Goal: Task Accomplishment & Management: Manage account settings

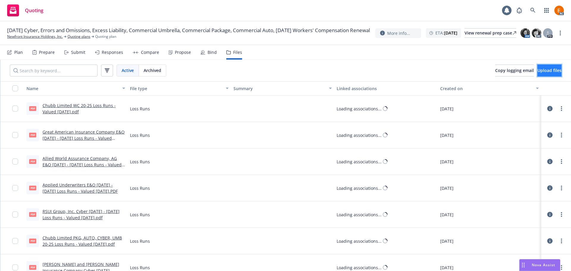
click at [545, 68] on span "Upload files" at bounding box center [550, 71] width 24 height 6
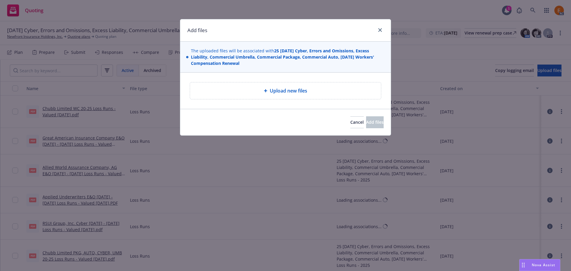
click at [241, 88] on div "Upload new files" at bounding box center [286, 90] width 182 height 7
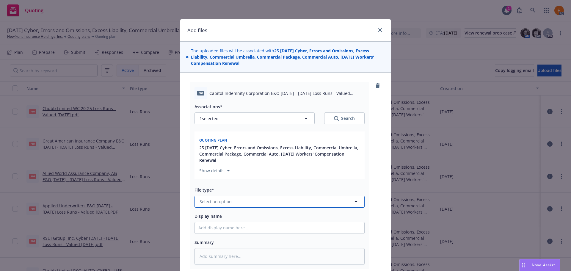
click at [263, 205] on button "Select an option" at bounding box center [280, 202] width 170 height 12
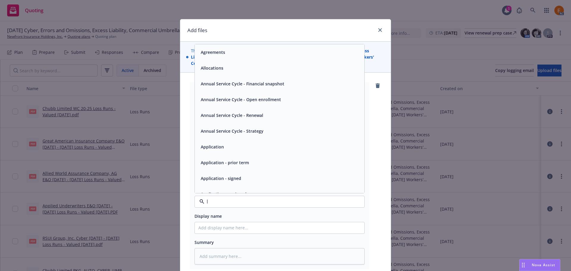
type input "lk"
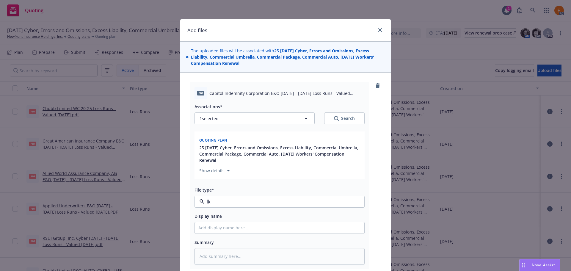
type textarea "x"
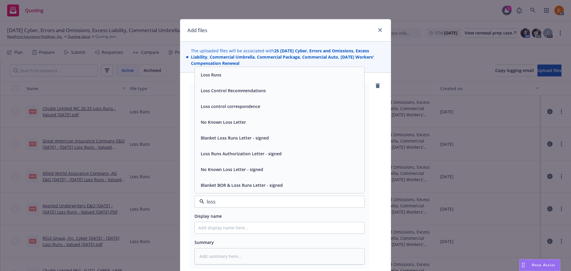
type input "loss r"
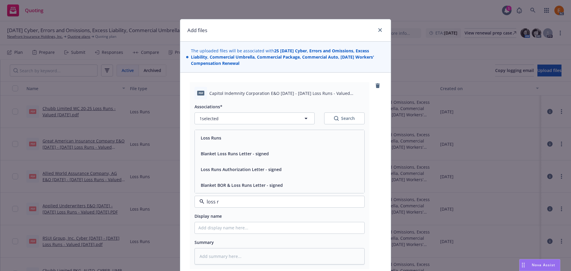
click at [229, 142] on div "Loss Runs" at bounding box center [280, 138] width 163 height 9
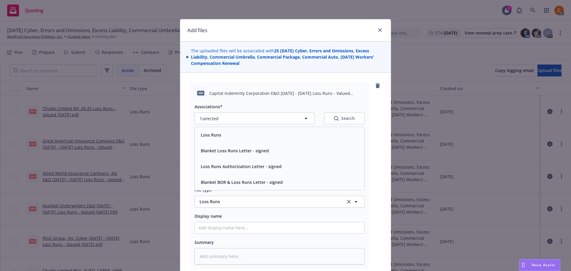
click at [358, 116] on button "Search" at bounding box center [344, 119] width 40 height 12
type textarea "x"
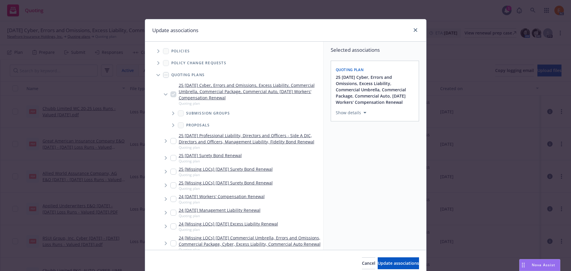
click at [154, 78] on span "Tree Example" at bounding box center [159, 75] width 10 height 10
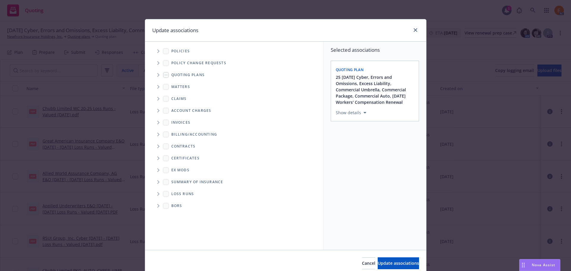
click at [157, 193] on icon "Folder Tree Example" at bounding box center [158, 194] width 2 height 4
click at [185, 214] on link "2025" at bounding box center [186, 215] width 10 height 6
checkbox input "true"
click at [382, 255] on div "Cancel Update associations" at bounding box center [285, 263] width 281 height 26
click at [386, 264] on span "Update associations" at bounding box center [398, 263] width 41 height 6
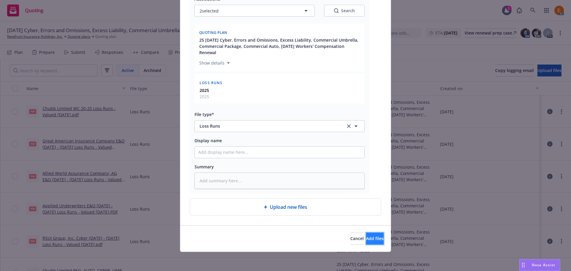
click at [370, 242] on button "Add files" at bounding box center [375, 239] width 18 height 12
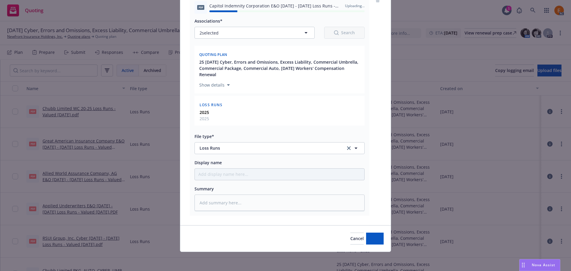
type textarea "x"
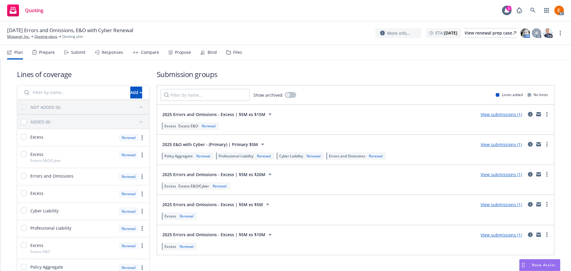
click at [239, 54] on div "Files" at bounding box center [237, 52] width 9 height 5
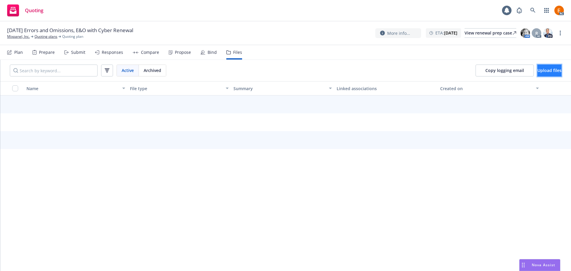
click at [548, 71] on span "Upload files" at bounding box center [550, 71] width 24 height 6
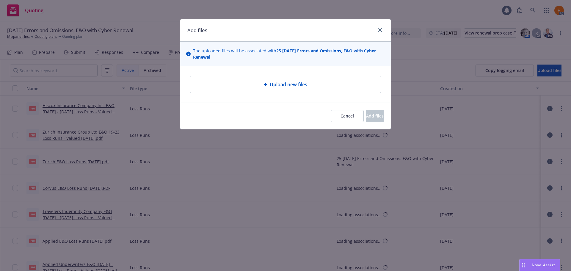
click at [264, 90] on div "Upload new files" at bounding box center [285, 84] width 191 height 17
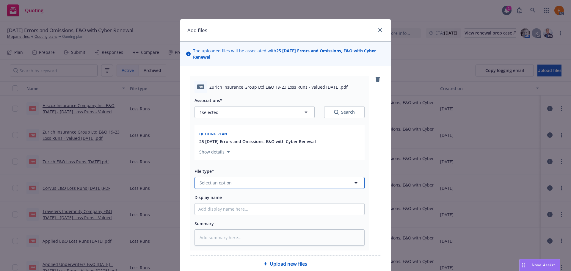
click at [288, 181] on button "Select an option" at bounding box center [280, 183] width 170 height 12
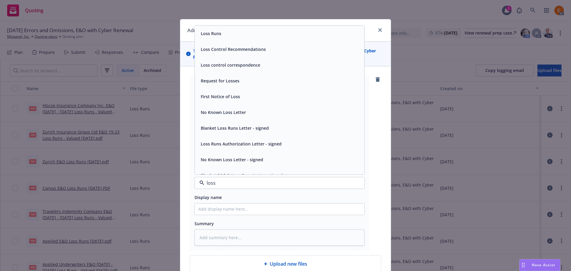
type input "loss r"
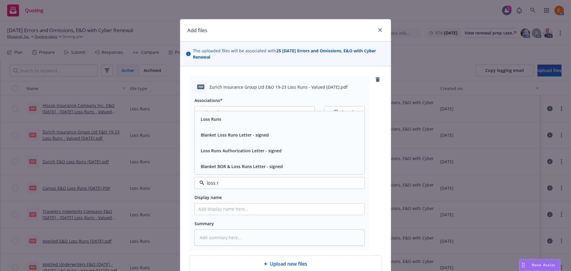
click at [234, 120] on div "Loss Runs" at bounding box center [280, 119] width 163 height 9
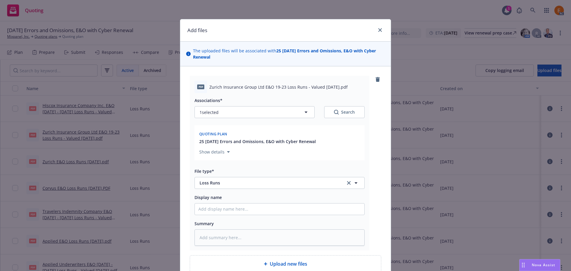
click at [341, 113] on div "Search" at bounding box center [344, 112] width 21 height 6
type textarea "x"
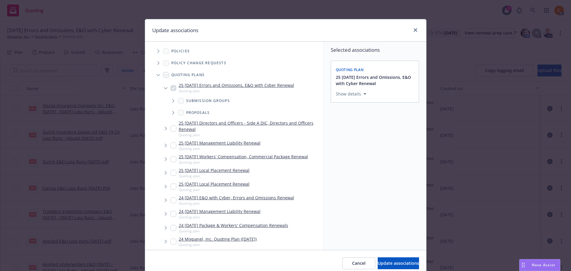
click at [158, 73] on span "Tree Example" at bounding box center [159, 75] width 10 height 10
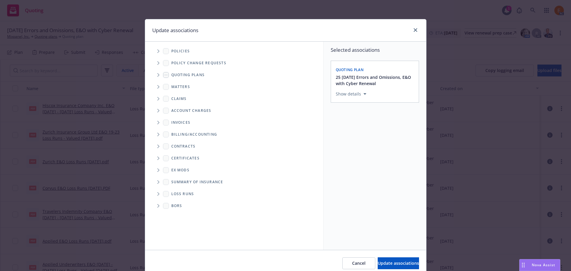
click at [155, 196] on span "Folder Tree Example" at bounding box center [159, 194] width 10 height 10
click at [185, 216] on link "2025" at bounding box center [186, 215] width 10 height 6
checkbox input "true"
click at [386, 264] on span "Update associations" at bounding box center [398, 263] width 41 height 6
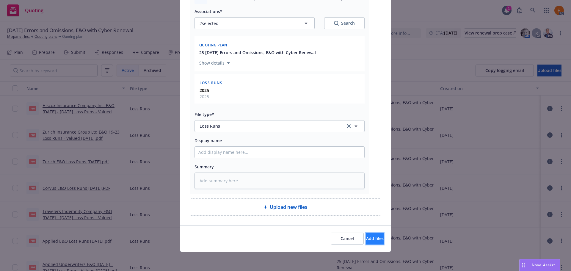
click at [370, 242] on button "Add files" at bounding box center [375, 239] width 18 height 12
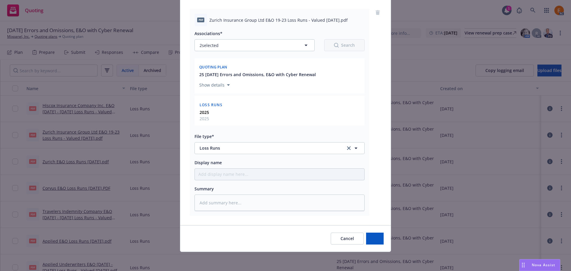
type textarea "x"
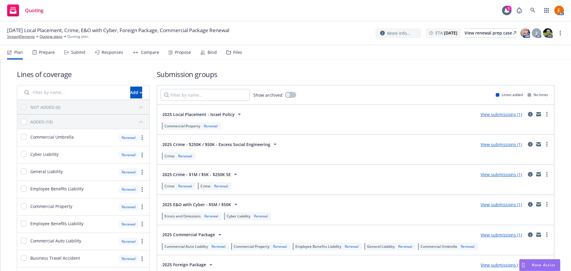
click at [223, 49] on div "Plan Prepare Submit Responses Compare Propose Bind Files" at bounding box center [124, 52] width 235 height 14
click at [230, 50] on div "Files" at bounding box center [235, 52] width 16 height 14
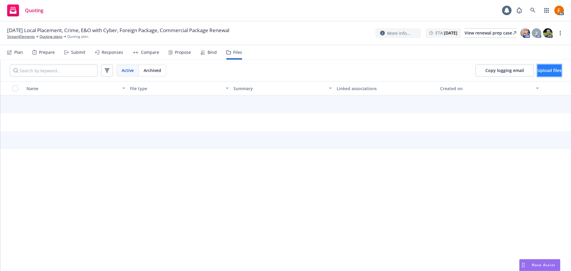
click at [538, 71] on span "Upload files" at bounding box center [550, 71] width 24 height 6
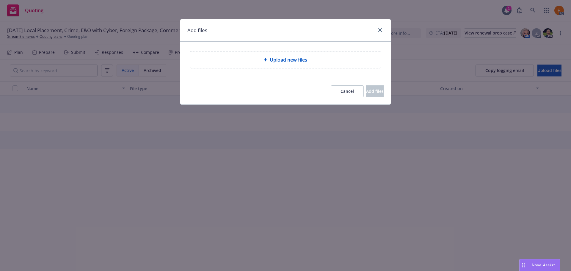
click at [280, 72] on div "Upload new files" at bounding box center [285, 60] width 211 height 36
click at [279, 63] on span "Upload new files" at bounding box center [289, 59] width 38 height 7
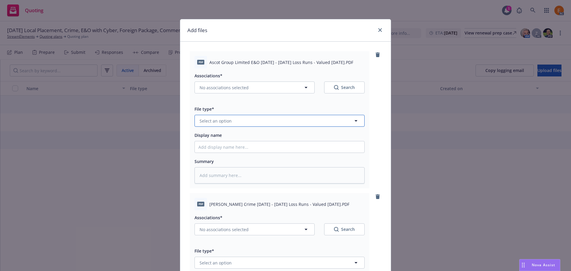
click at [242, 118] on button "Select an option" at bounding box center [280, 121] width 170 height 12
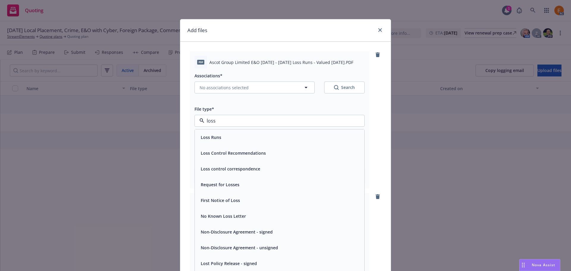
type input "loss r"
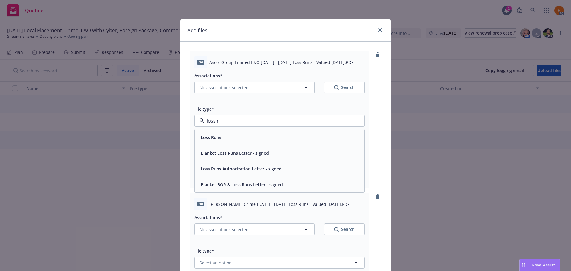
click at [234, 134] on div "Loss Runs" at bounding box center [280, 137] width 163 height 9
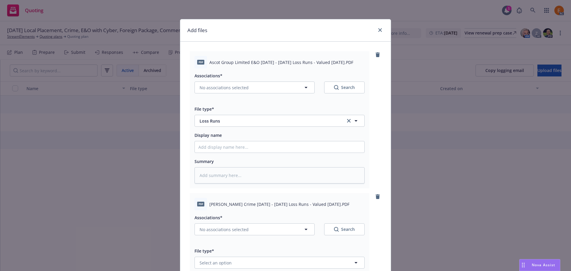
click at [341, 86] on div "Search" at bounding box center [344, 88] width 21 height 6
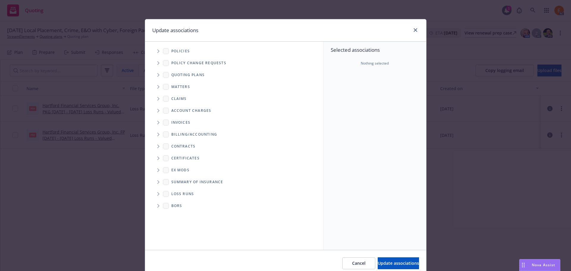
click at [150, 190] on ul "Billing/Accounting Contracts Certificates Ex Mods Summary of insurance Loss Run…" at bounding box center [234, 170] width 178 height 83
click at [154, 192] on span "Folder Tree Example" at bounding box center [159, 194] width 10 height 10
click at [415, 27] on link "close" at bounding box center [415, 29] width 7 height 7
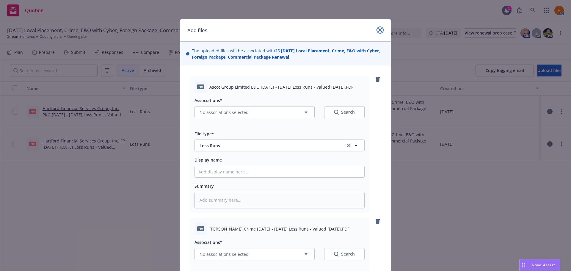
click at [379, 31] on icon "close" at bounding box center [381, 30] width 4 height 4
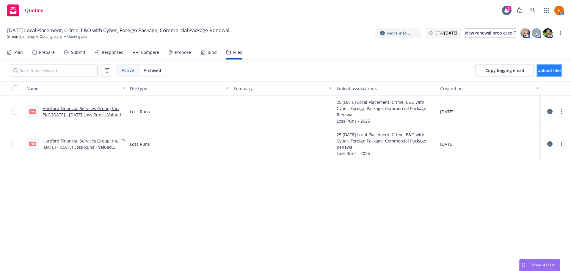
click at [552, 69] on button "Upload files" at bounding box center [550, 71] width 24 height 12
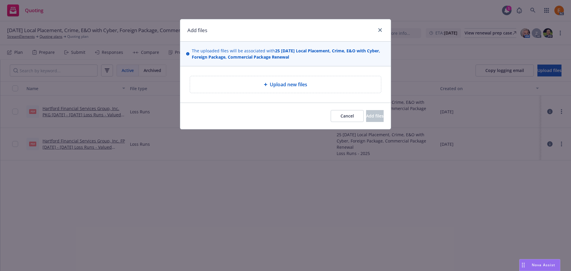
click at [266, 73] on div "Upload new files" at bounding box center [285, 84] width 211 height 36
click at [263, 86] on div "Upload new files" at bounding box center [286, 84] width 182 height 7
type textarea "x"
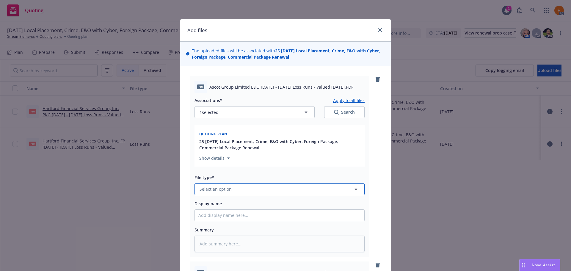
click at [271, 188] on button "Select an option" at bounding box center [280, 189] width 170 height 12
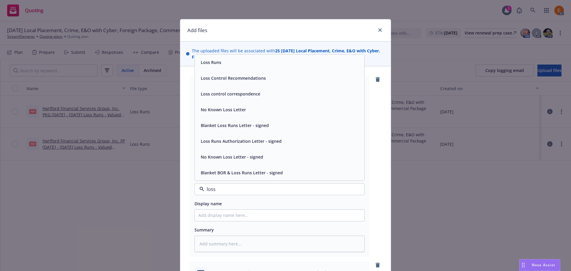
type input "loss r"
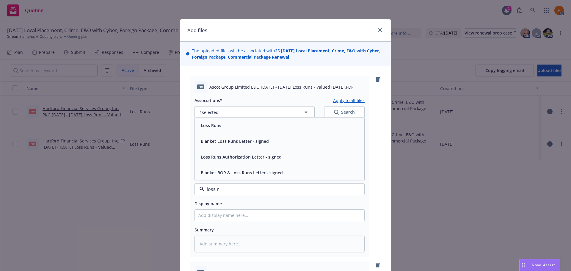
click at [227, 128] on div "Loss Runs" at bounding box center [280, 125] width 163 height 9
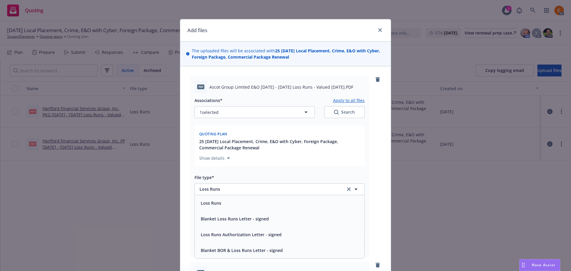
drag, startPoint x: 368, startPoint y: 112, endPoint x: 337, endPoint y: 110, distance: 31.0
click at [367, 112] on div "PDF Ascot Group Limited E&O 2024 - 2025 Loss Runs - Valued 2025-08-08.PDF Assoc…" at bounding box center [286, 166] width 192 height 181
click at [336, 110] on icon "Search" at bounding box center [336, 112] width 5 height 5
type textarea "x"
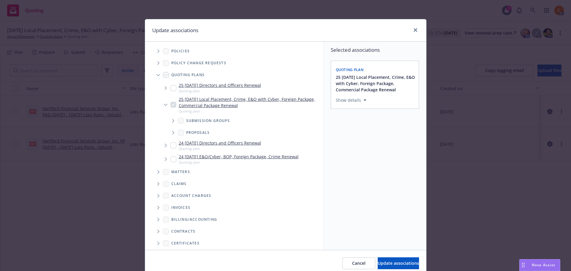
click at [154, 71] on span "Tree Example" at bounding box center [159, 75] width 10 height 10
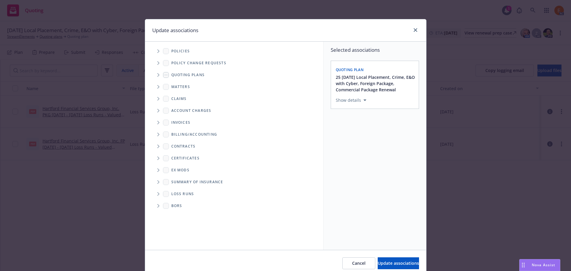
click at [157, 195] on icon "Folder Tree Example" at bounding box center [158, 194] width 2 height 4
click at [182, 217] on link "2025" at bounding box center [186, 215] width 10 height 6
checkbox input "true"
click at [406, 267] on button "Update associations" at bounding box center [398, 263] width 41 height 12
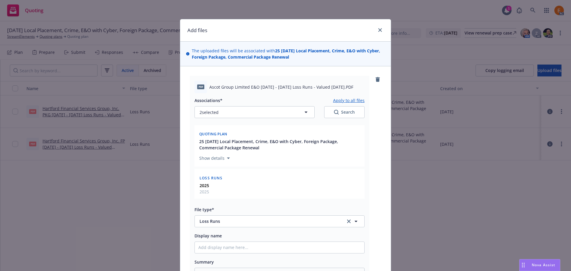
click at [337, 99] on button "Apply to all files" at bounding box center [349, 100] width 32 height 7
type textarea "x"
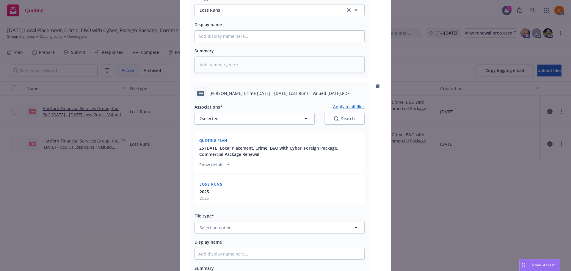
scroll to position [327, 0]
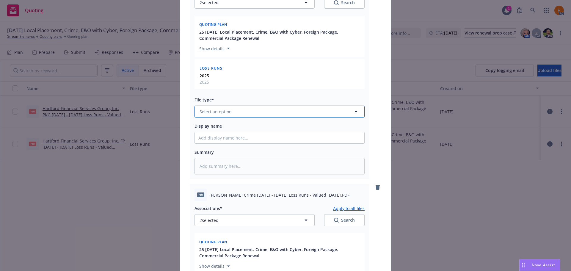
click at [236, 111] on button "Select an option" at bounding box center [280, 112] width 170 height 12
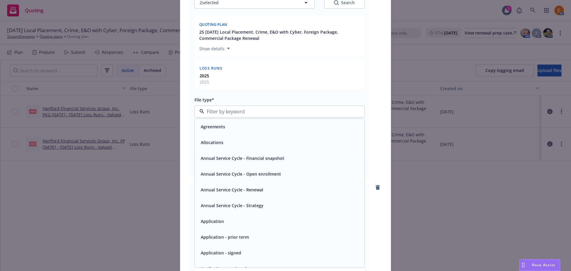
paste input "loss r"
type input "loss r"
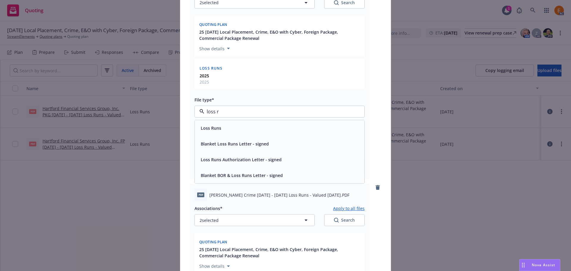
click at [228, 125] on div "Loss Runs" at bounding box center [280, 128] width 163 height 9
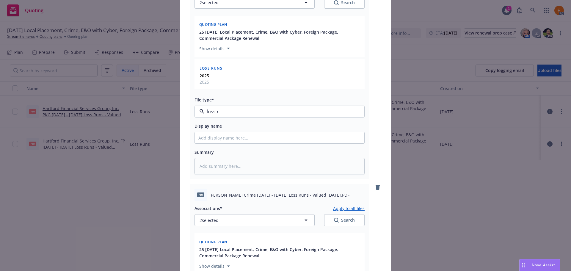
type textarea "x"
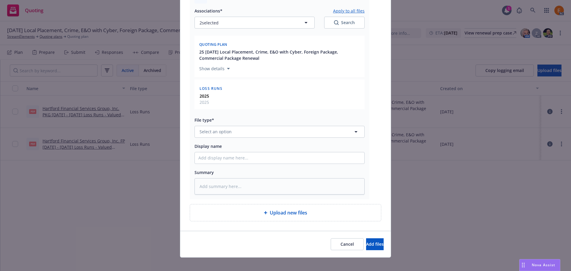
scroll to position [531, 0]
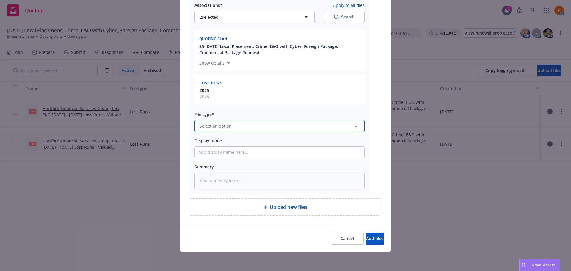
click at [220, 121] on button "Select an option" at bounding box center [280, 126] width 170 height 12
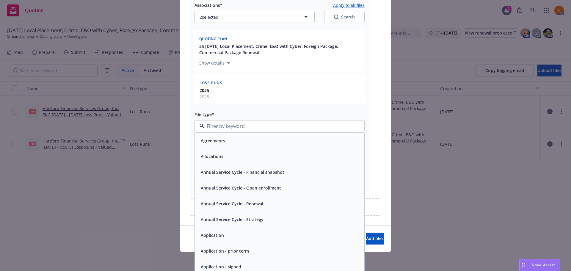
paste input "loss r"
type input "loss r"
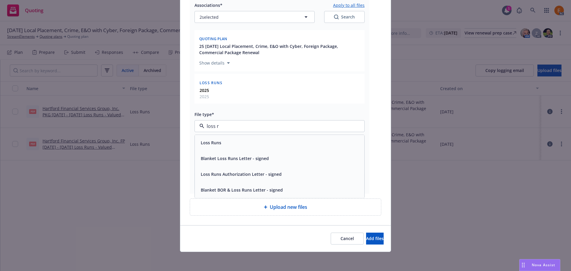
click at [232, 144] on div "Loss Runs" at bounding box center [280, 142] width 163 height 9
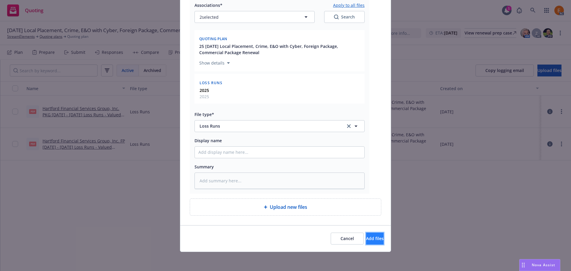
click at [366, 237] on span "Add files" at bounding box center [375, 239] width 18 height 6
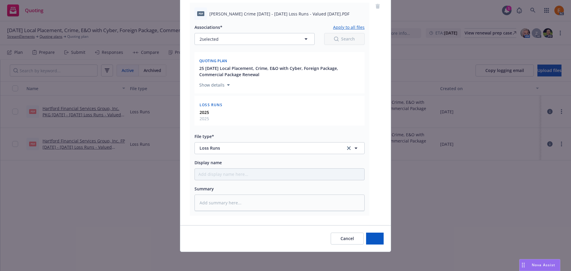
type textarea "x"
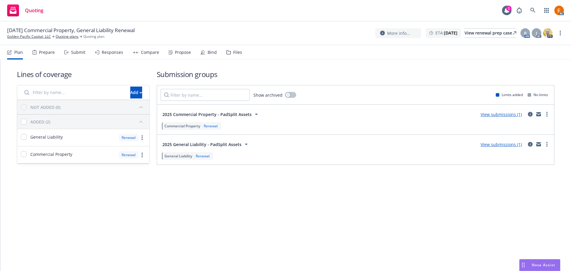
click at [234, 51] on div "Files" at bounding box center [237, 52] width 9 height 5
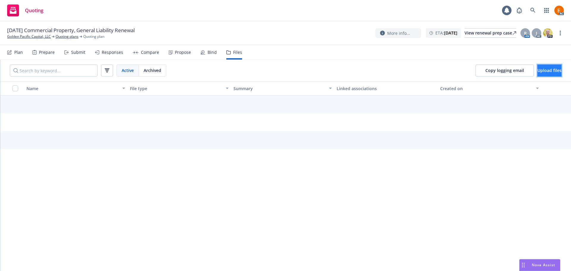
click at [540, 66] on button "Upload files" at bounding box center [550, 71] width 24 height 12
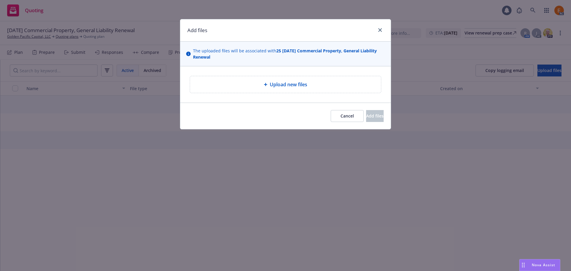
click at [284, 79] on div "Upload new files" at bounding box center [285, 84] width 191 height 17
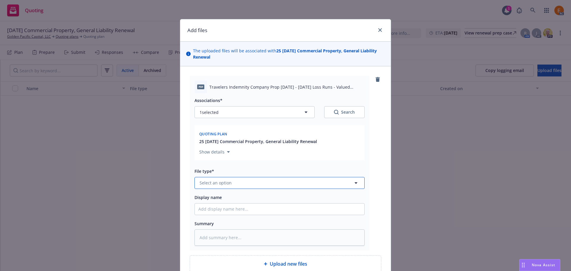
click at [282, 186] on button "Select an option" at bounding box center [280, 183] width 170 height 12
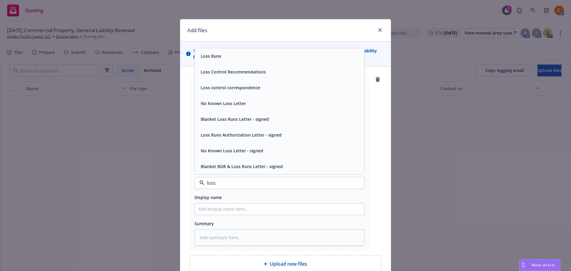
type input "loss r"
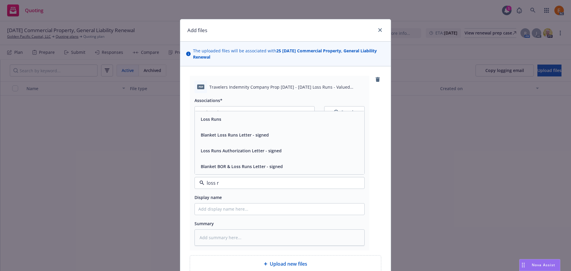
click at [227, 118] on div "Loss Runs" at bounding box center [280, 119] width 163 height 9
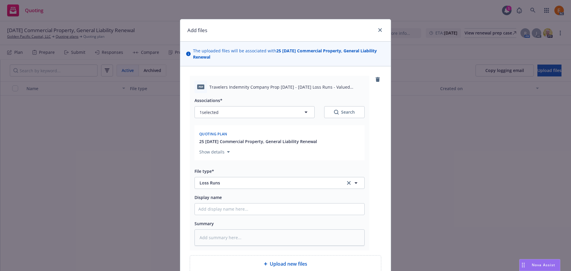
click at [350, 112] on div "Search" at bounding box center [344, 112] width 21 height 6
type textarea "x"
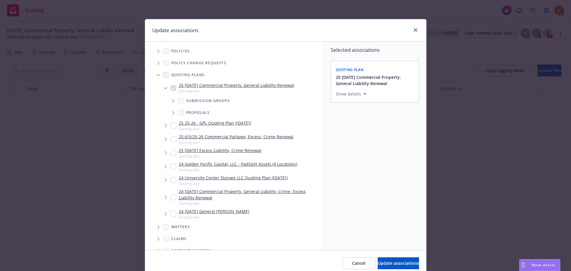
click at [154, 78] on span "Tree Example" at bounding box center [159, 75] width 10 height 10
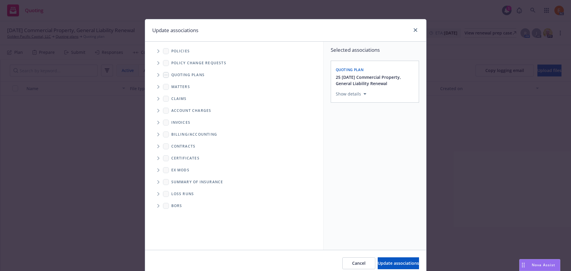
click at [151, 191] on ul "Billing/Accounting Contracts Certificates Ex Mods Summary of insurance Loss Run…" at bounding box center [234, 170] width 178 height 83
click at [154, 192] on span "Folder Tree Example" at bounding box center [159, 194] width 10 height 10
click at [185, 206] on link "New Loss Runs folder" at bounding box center [202, 204] width 43 height 6
checkbox input "true"
drag, startPoint x: 397, startPoint y: 132, endPoint x: 383, endPoint y: 133, distance: 14.1
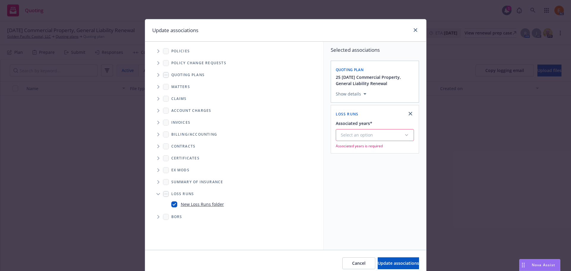
click at [395, 132] on button "Select an option" at bounding box center [375, 135] width 78 height 12
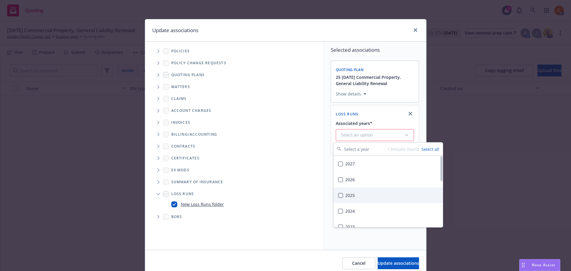
click at [342, 198] on div "2025" at bounding box center [389, 196] width 110 height 16
click at [388, 262] on span "Update associations" at bounding box center [398, 263] width 41 height 6
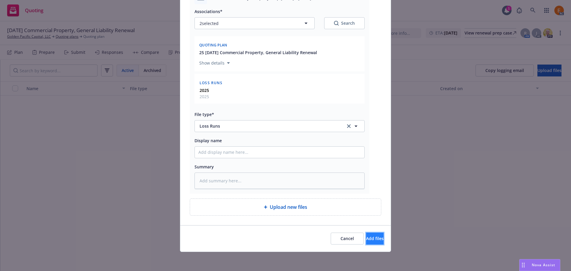
click at [369, 241] on span "Add files" at bounding box center [375, 239] width 18 height 6
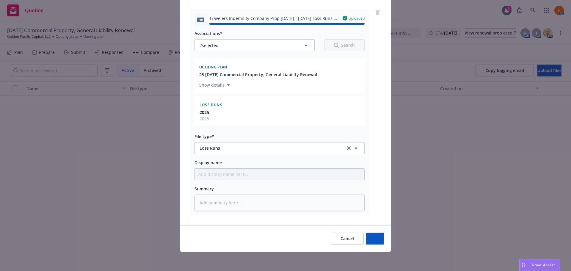
type textarea "x"
